Goal: Information Seeking & Learning: Learn about a topic

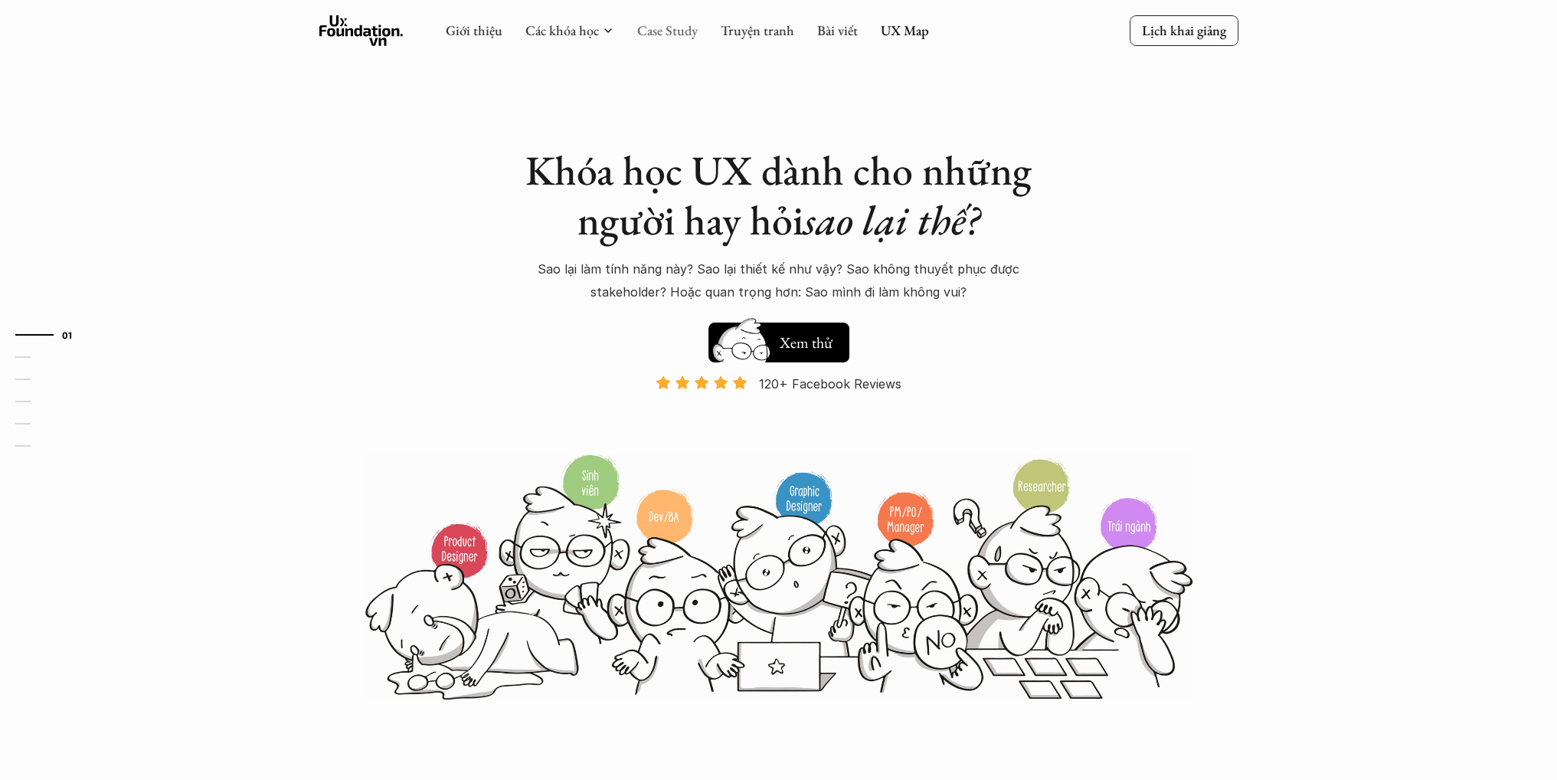
click at [663, 34] on link "Case Study" at bounding box center [667, 30] width 61 height 18
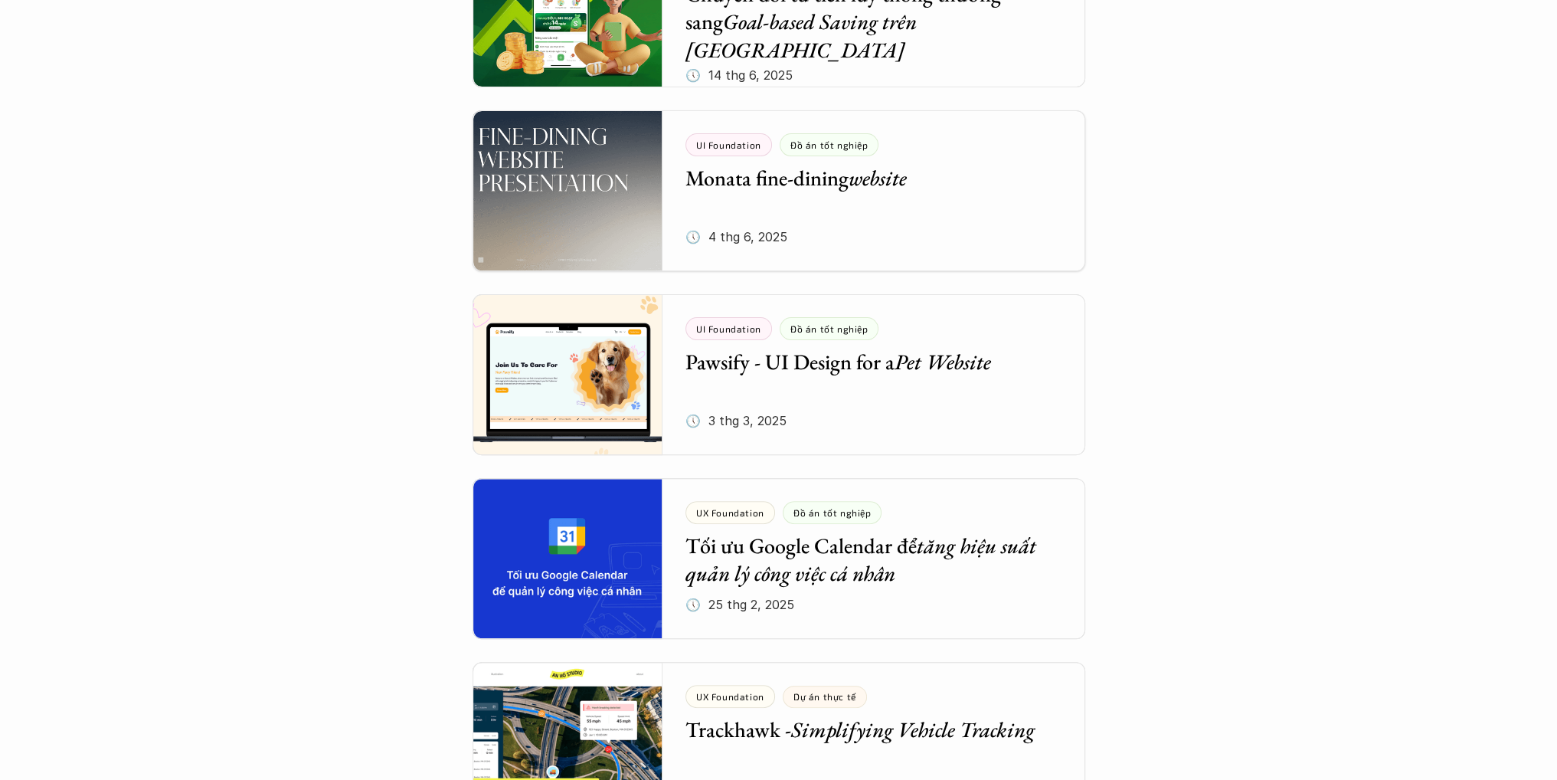
scroll to position [919, 0]
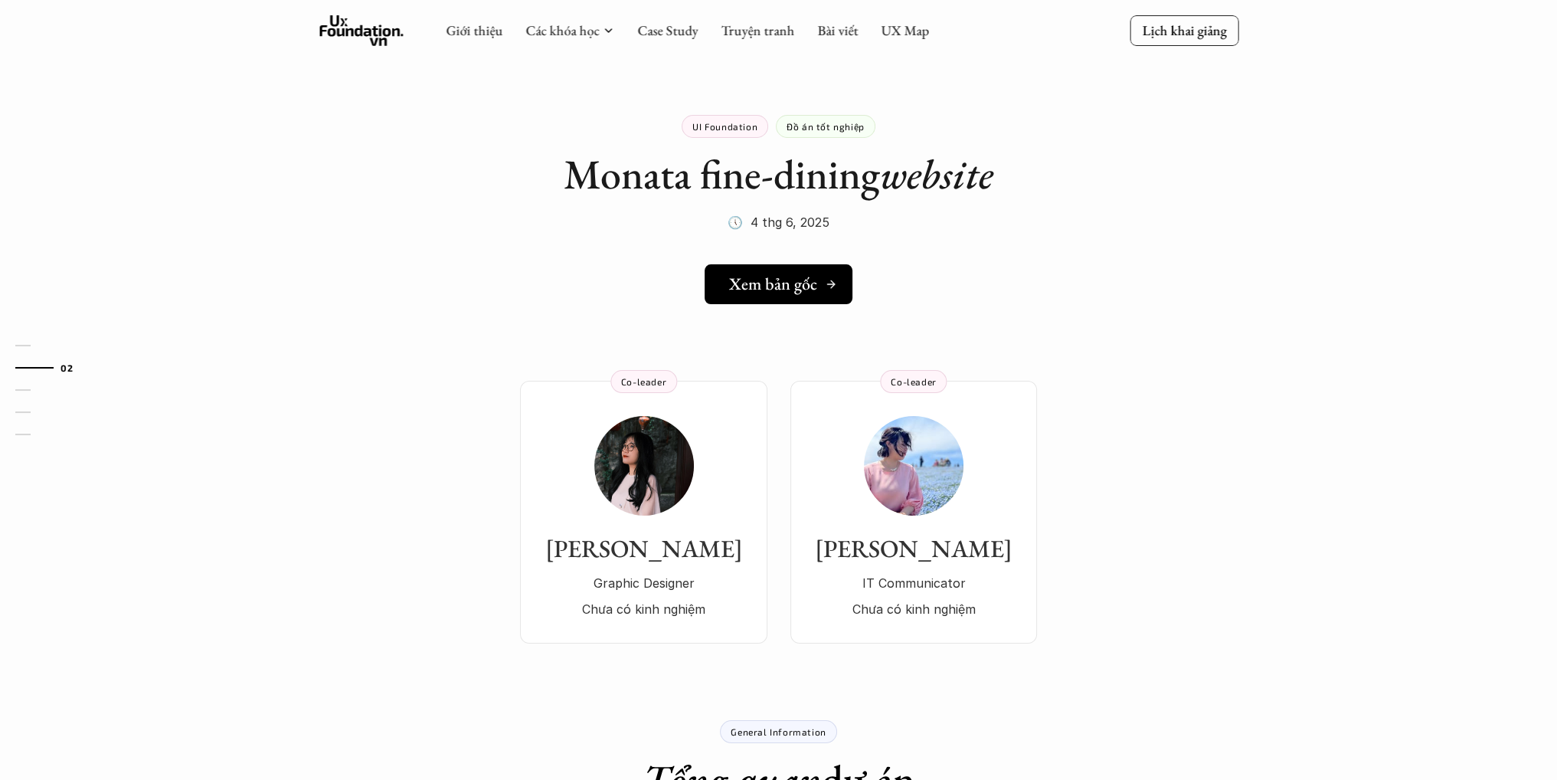
click at [794, 283] on h5 "Xem bản gốc" at bounding box center [773, 284] width 88 height 20
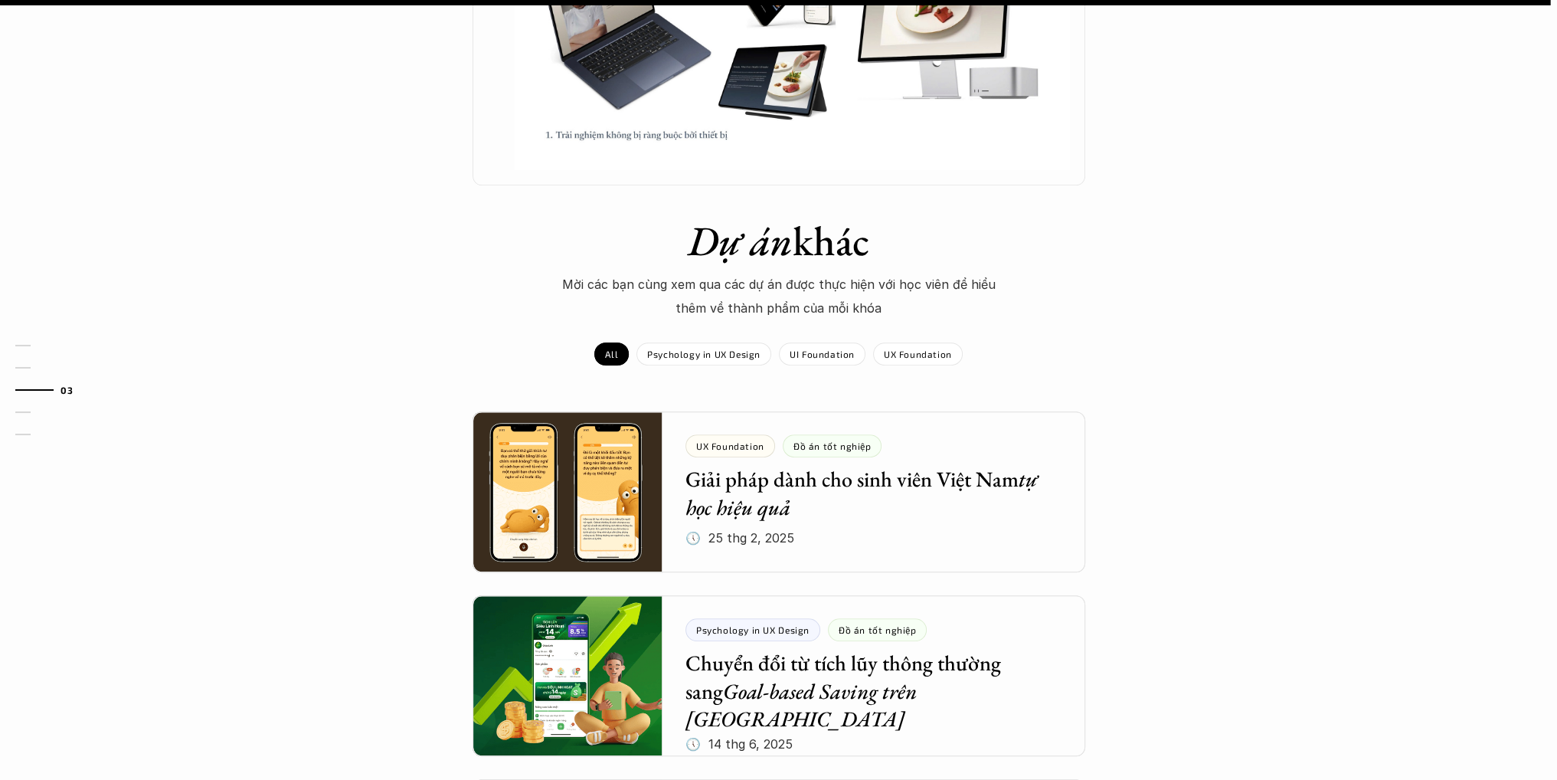
scroll to position [1609, 0]
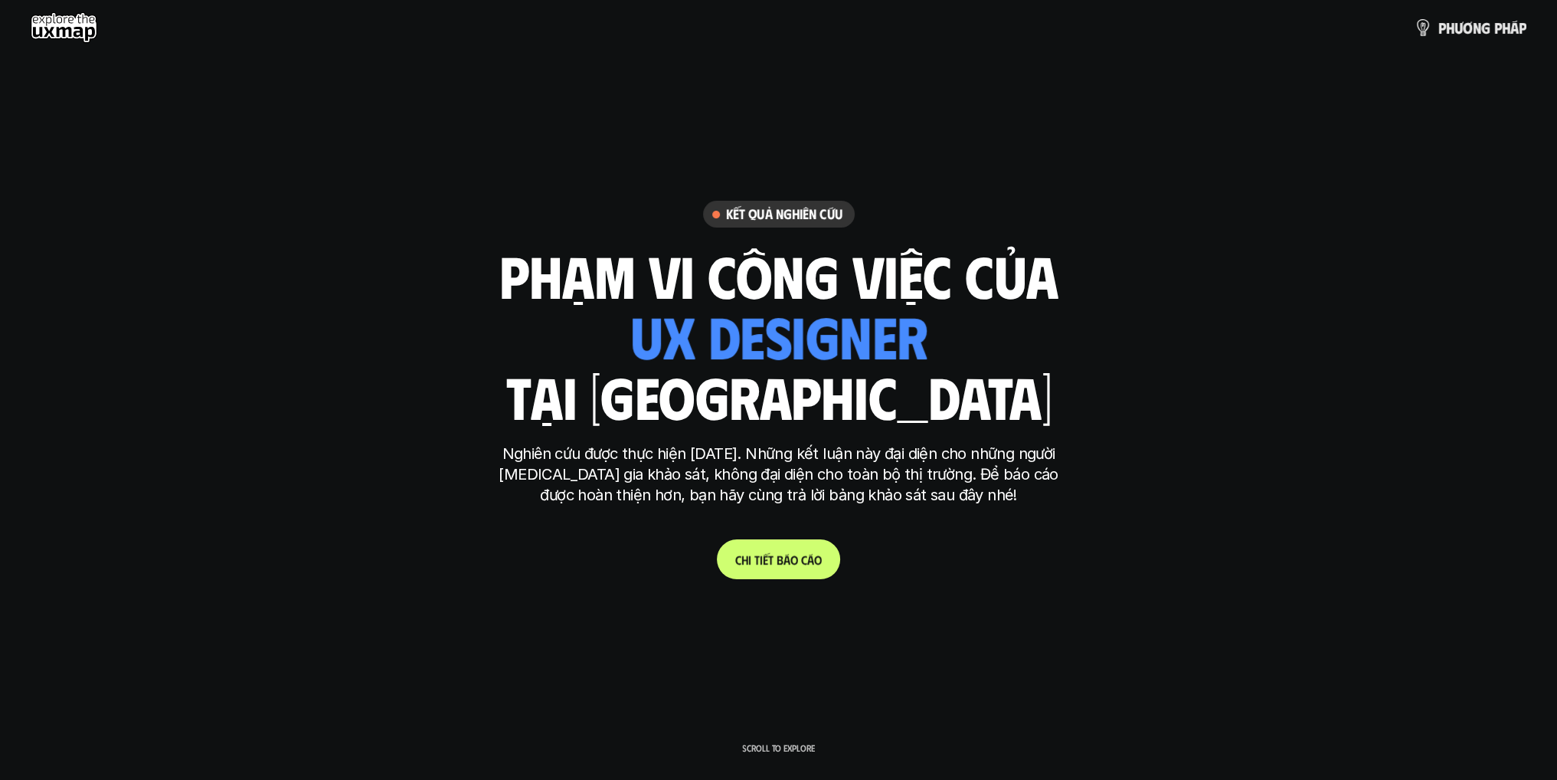
click at [792, 558] on p "C h i t i ế t b á o c á o" at bounding box center [778, 559] width 87 height 15
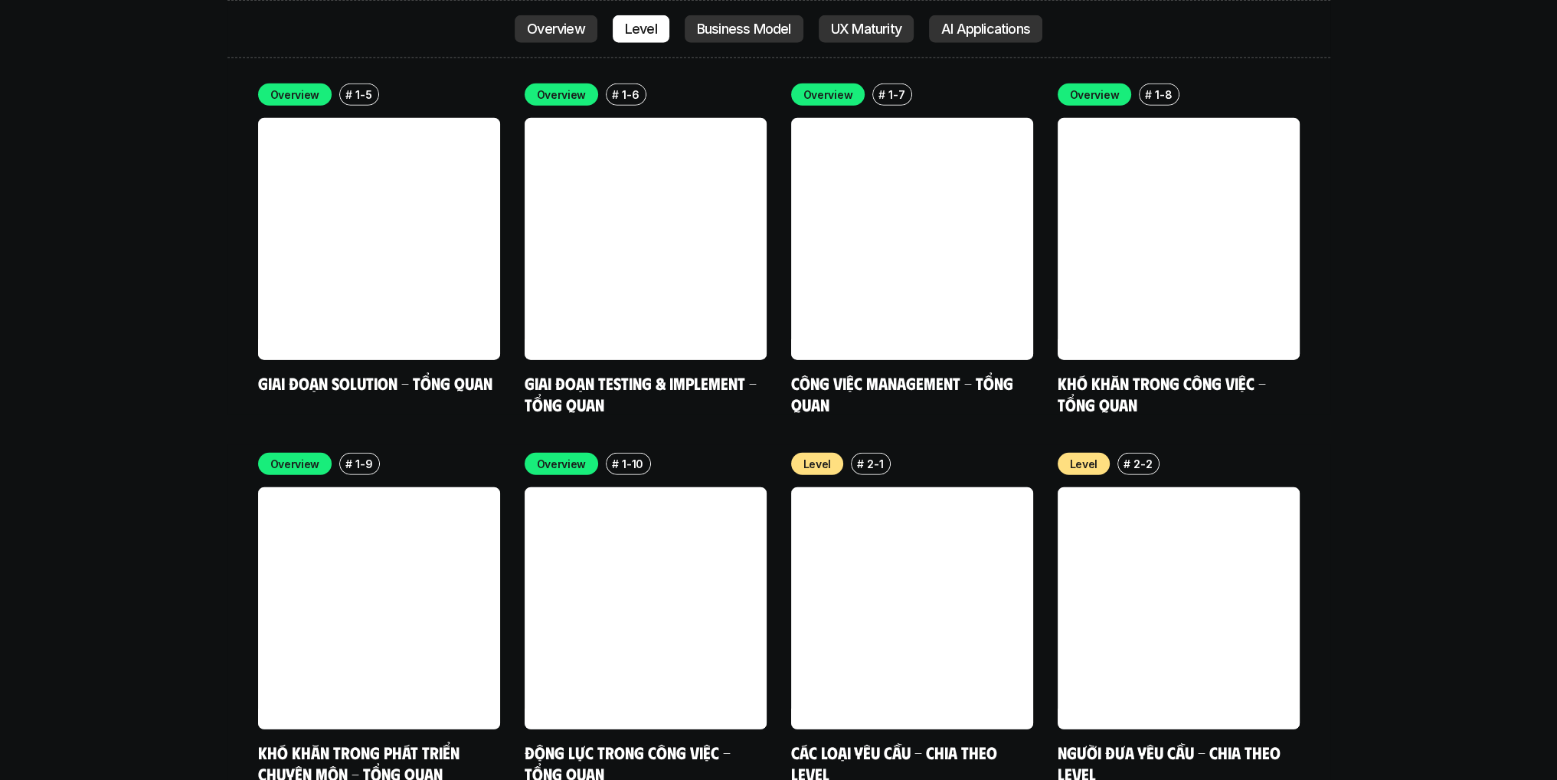
scroll to position [5237, 0]
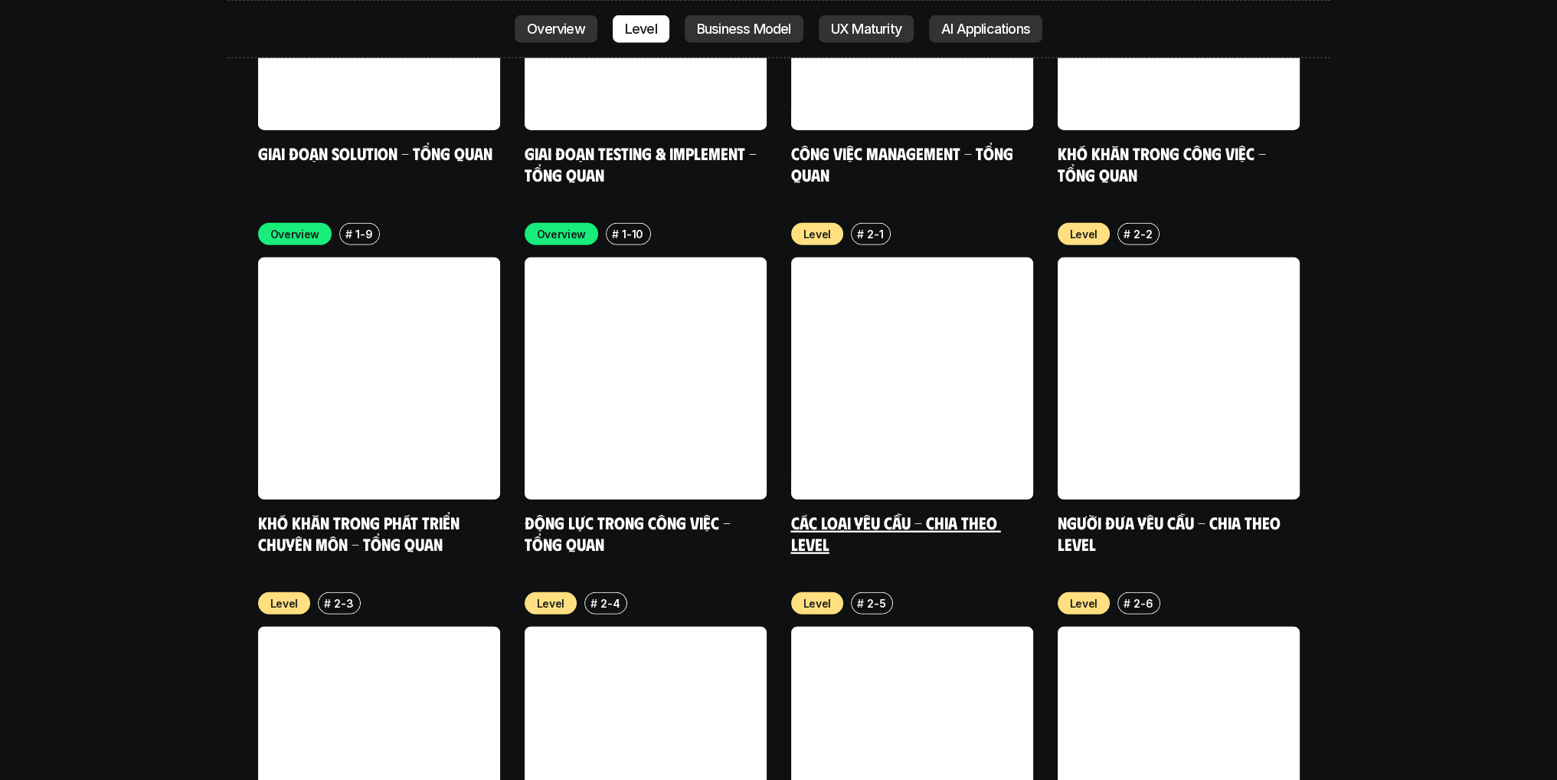
click at [909, 512] on link "Các loại yêu cầu - Chia theo level" at bounding box center [896, 533] width 210 height 42
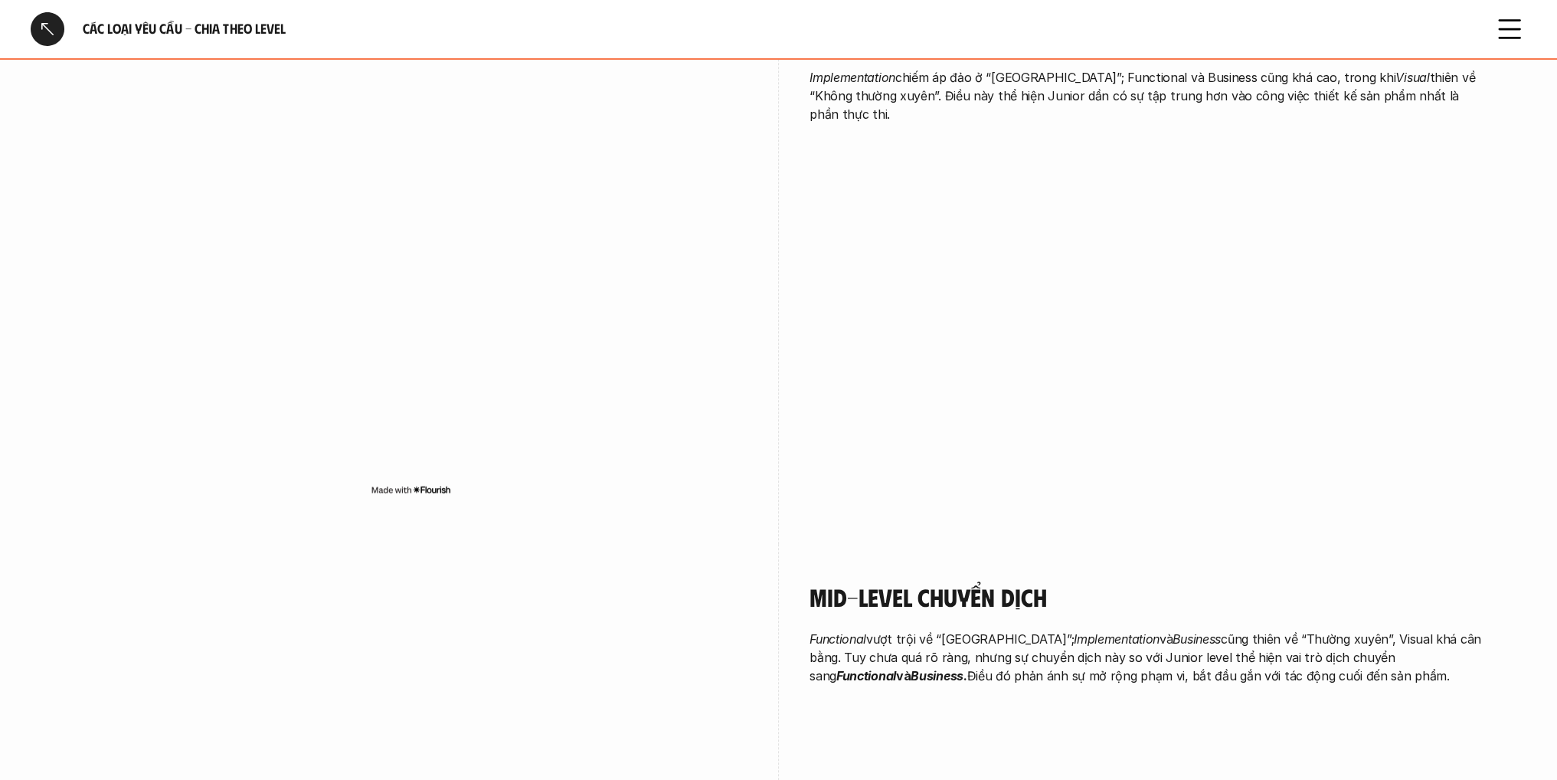
scroll to position [1915, 0]
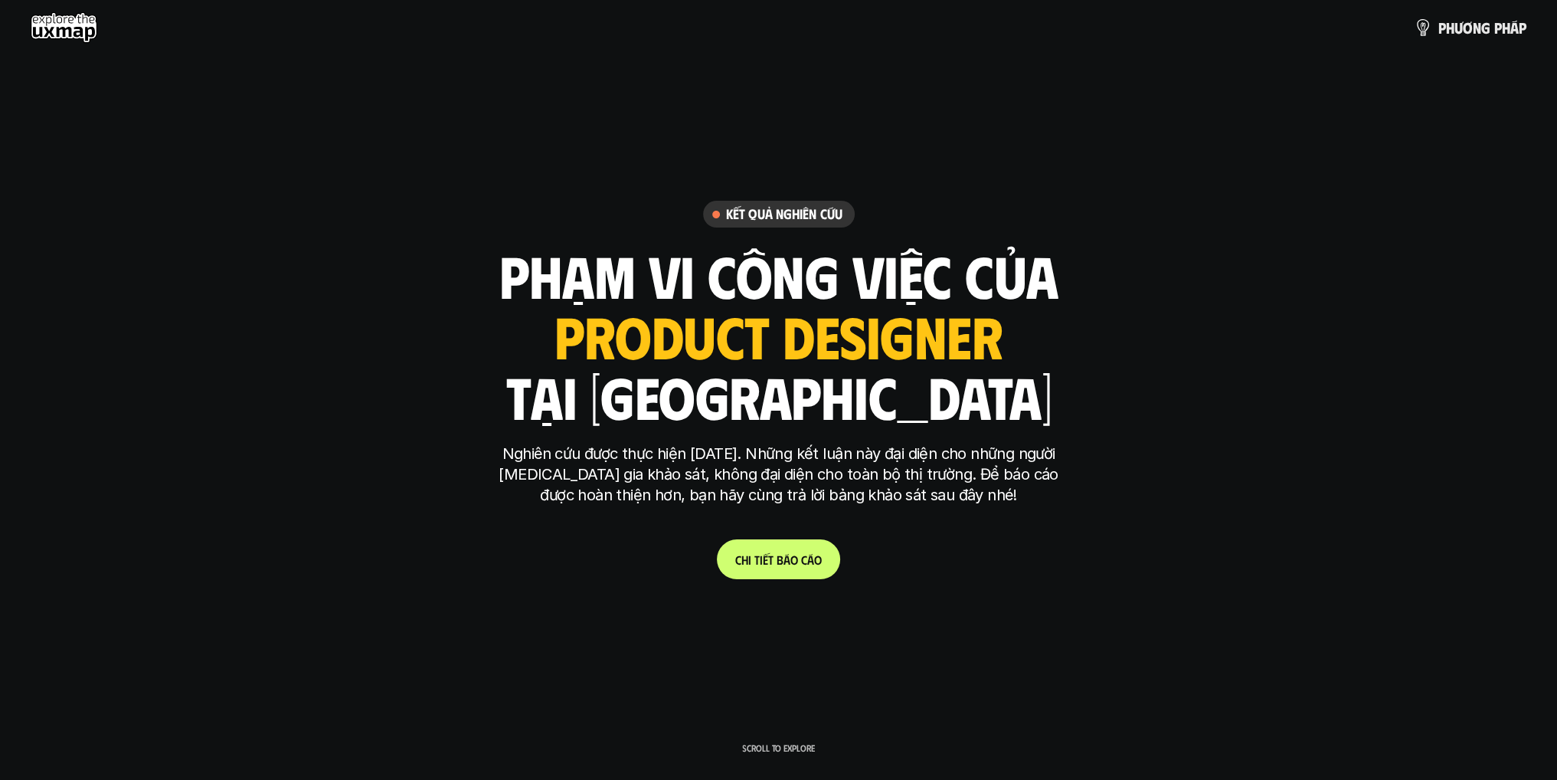
click at [74, 23] on use at bounding box center [64, 27] width 67 height 31
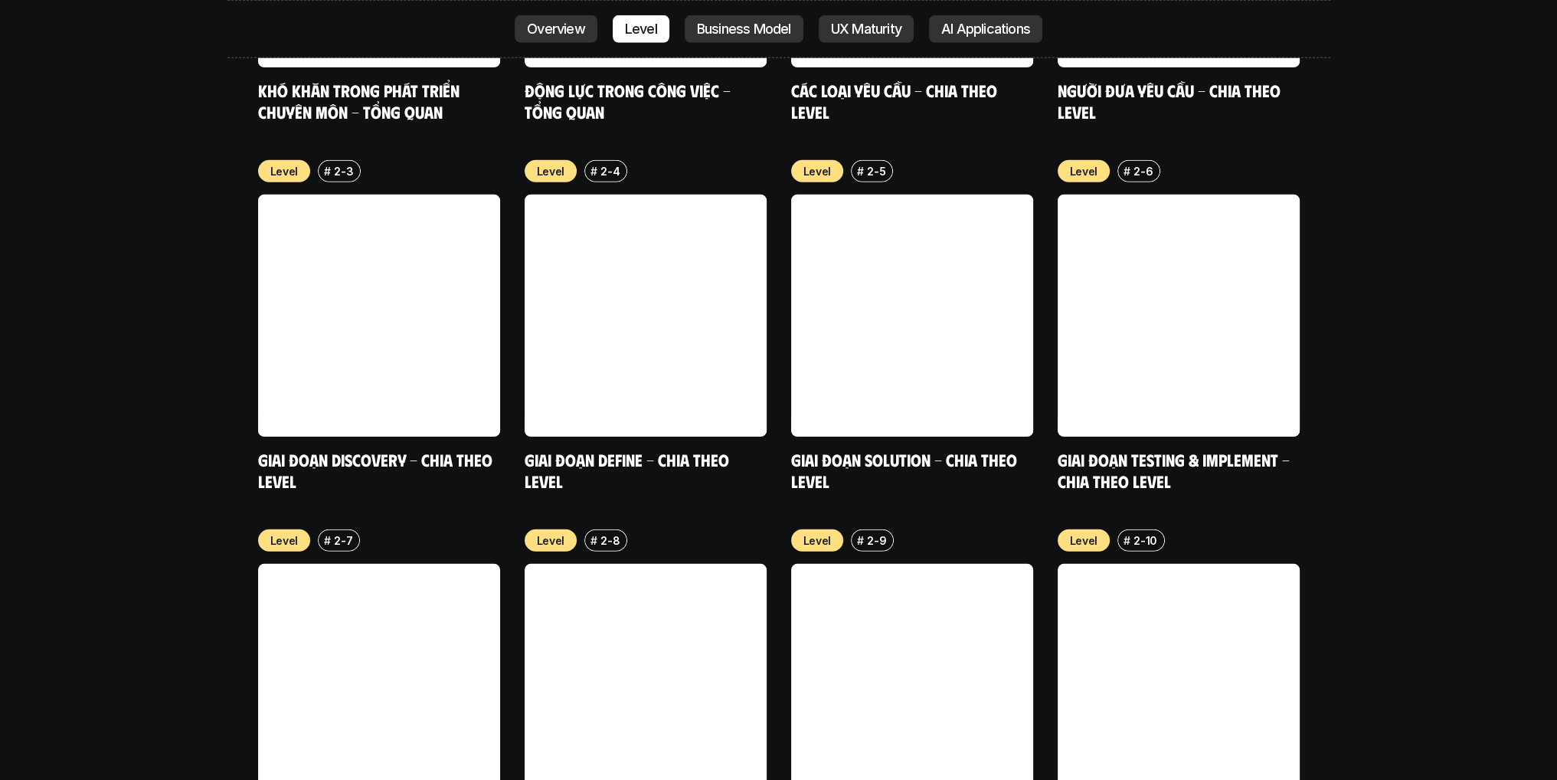
scroll to position [5822, 0]
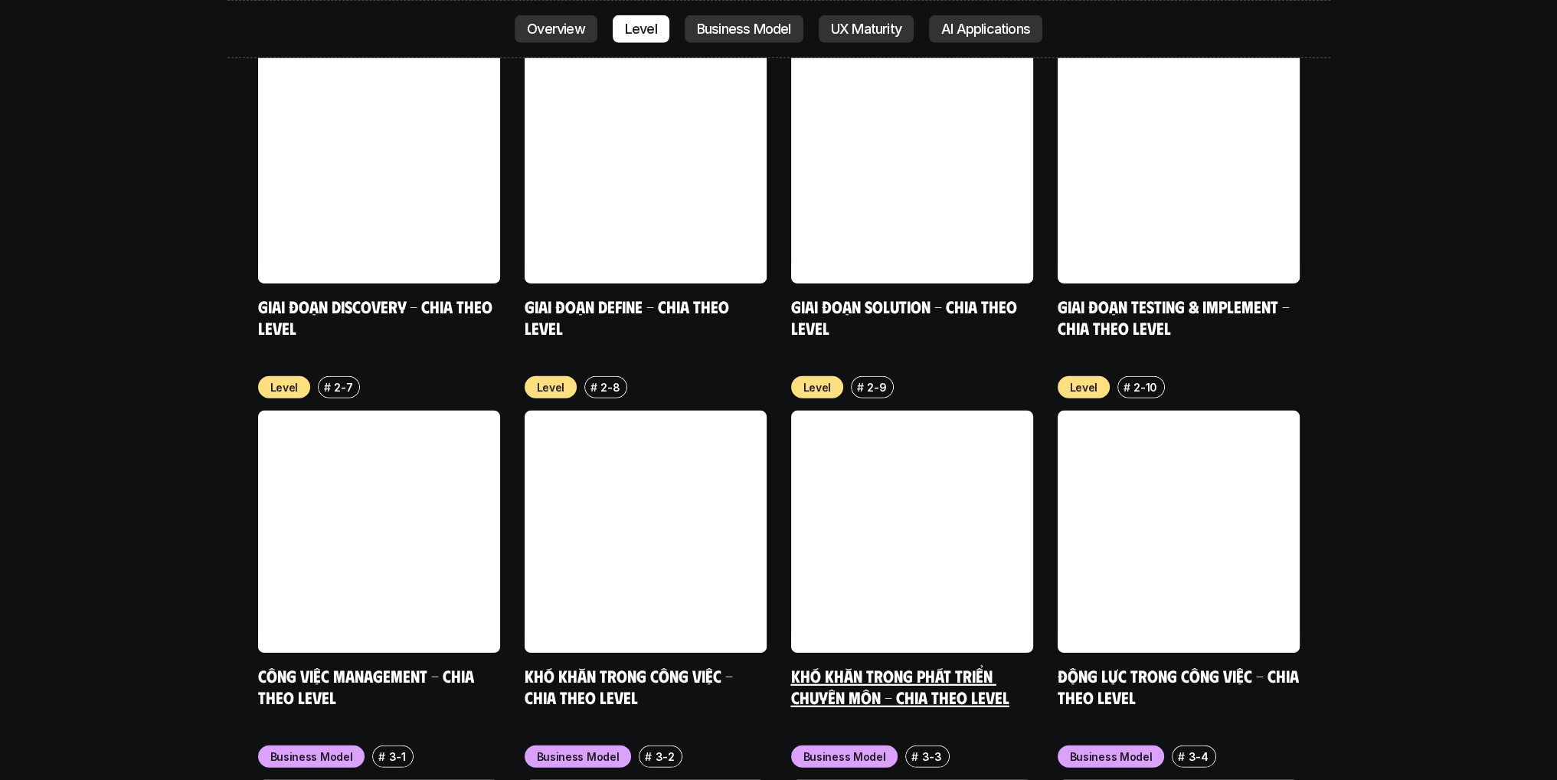
click at [925, 665] on link "Khó khăn trong phát triển chuyên môn - Chia theo level" at bounding box center [900, 686] width 218 height 42
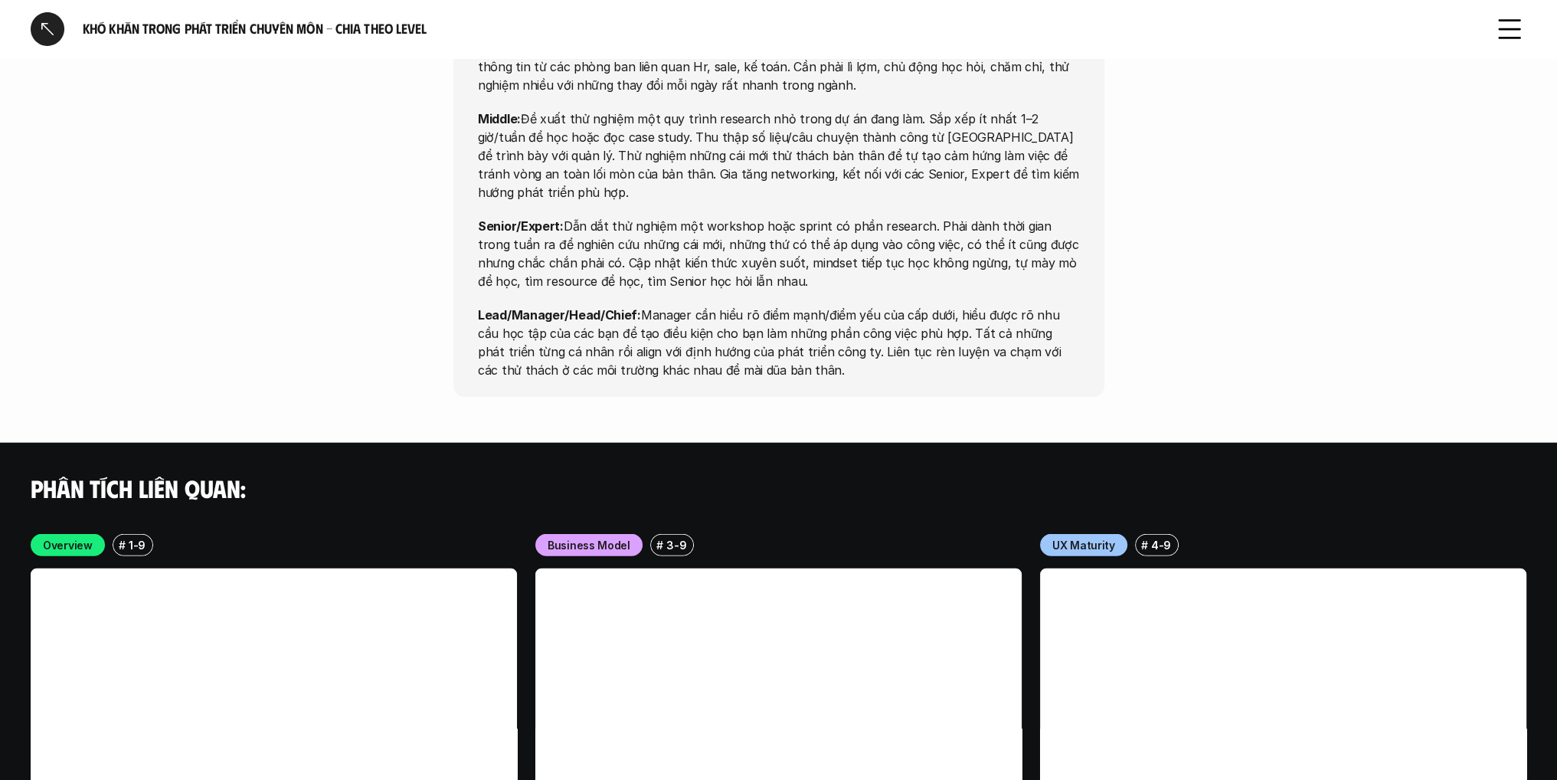
scroll to position [4597, 0]
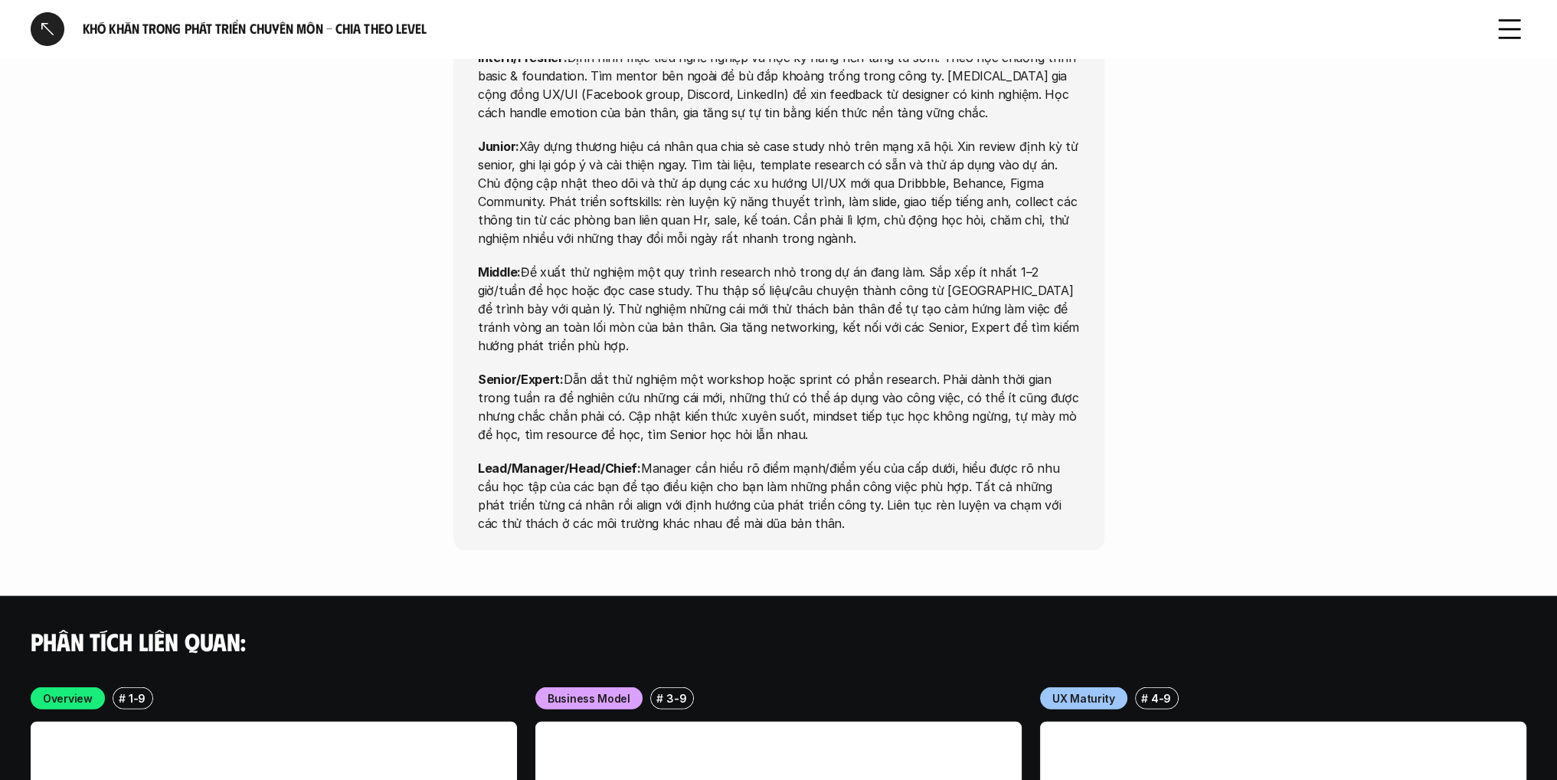
click at [49, 34] on div at bounding box center [48, 29] width 34 height 34
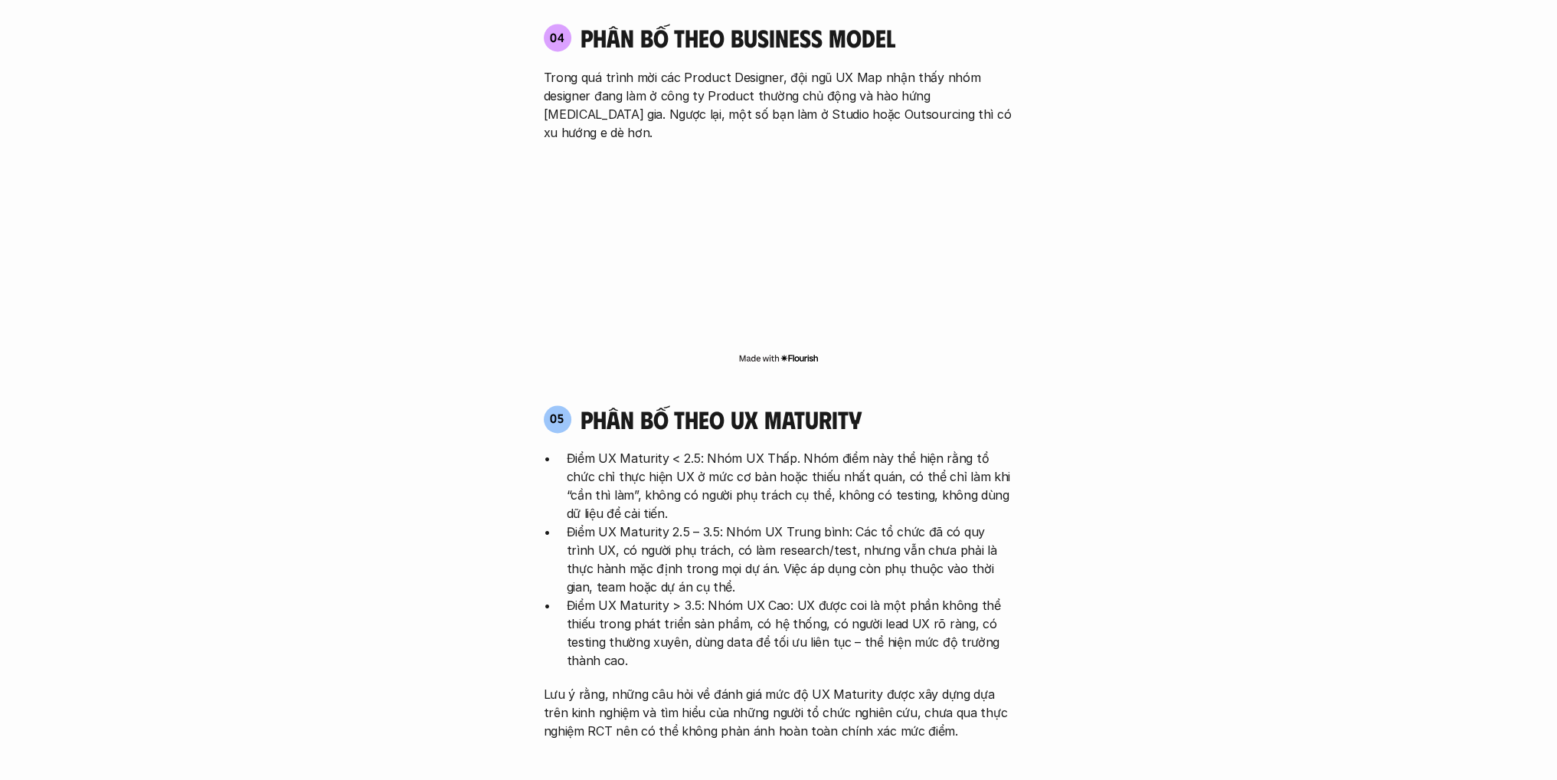
scroll to position [3240, 0]
